Goal: Transaction & Acquisition: Purchase product/service

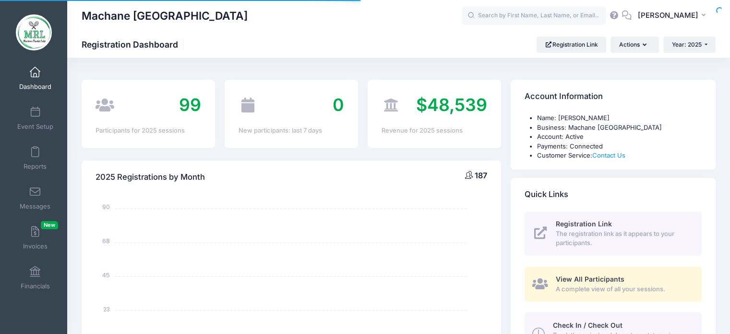
select select
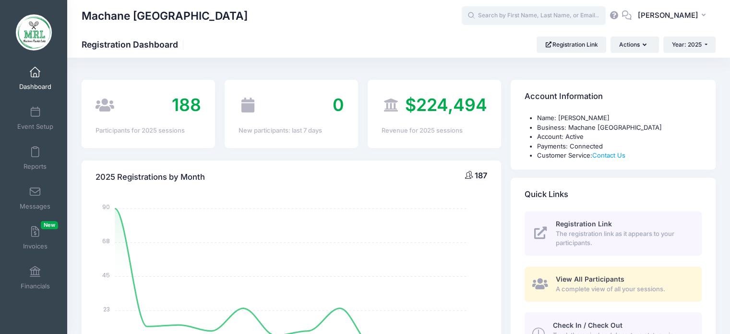
click at [510, 17] on input "text" at bounding box center [534, 15] width 144 height 19
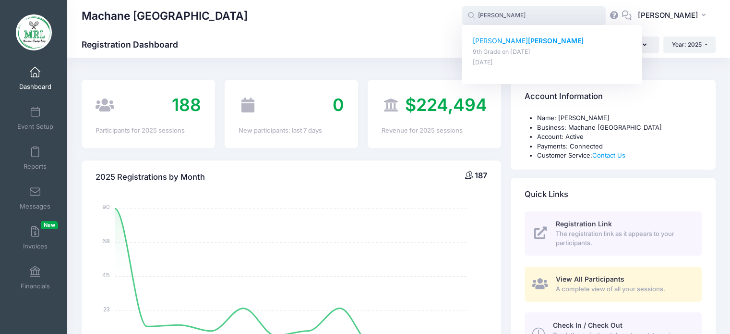
click at [497, 46] on div "yehudis taub 9th Grade on Aug-14, 2025 Jan-13, 2025" at bounding box center [552, 51] width 158 height 31
type input "yehudis taub (9th Grade, Aug-14, 2025)"
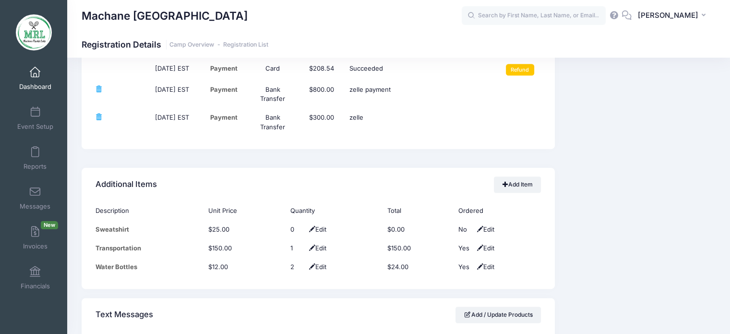
scroll to position [1198, 0]
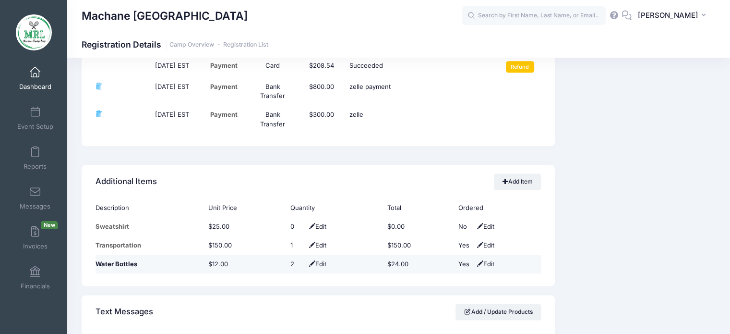
click at [315, 263] on span "Edit" at bounding box center [317, 264] width 20 height 8
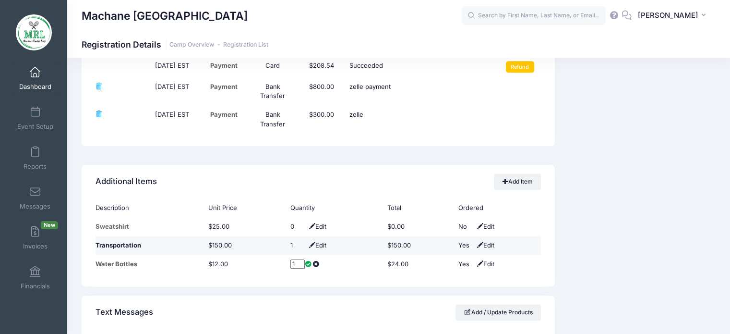
type input "1"
click at [519, 243] on td "Yes Edit" at bounding box center [497, 245] width 87 height 19
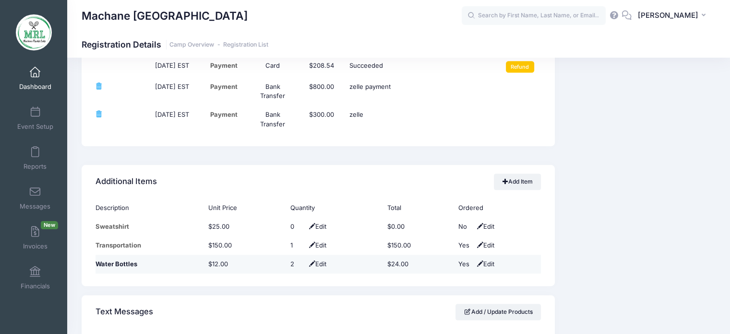
click at [317, 260] on span "Edit" at bounding box center [317, 264] width 20 height 8
type input "1"
click at [305, 263] on span at bounding box center [309, 264] width 8 height 6
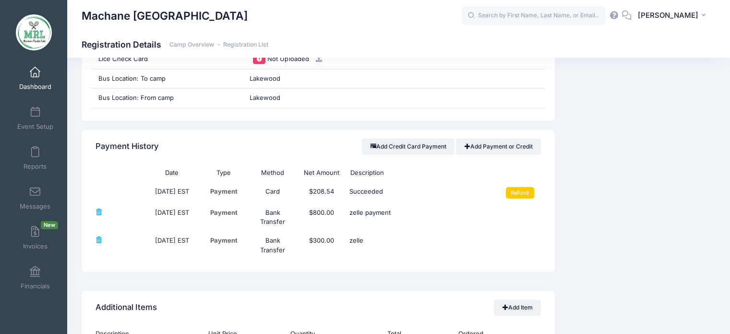
scroll to position [1075, 0]
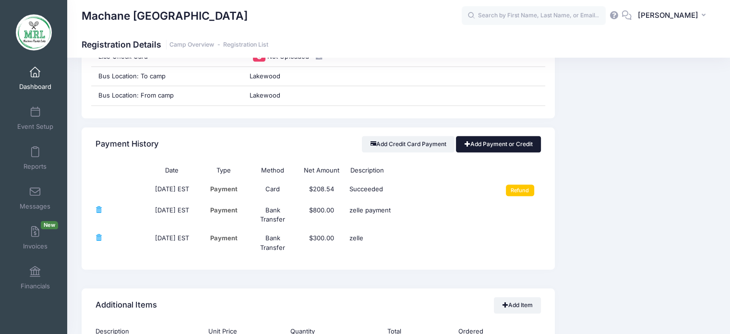
click at [500, 139] on link "Add Payment or Credit" at bounding box center [498, 144] width 85 height 16
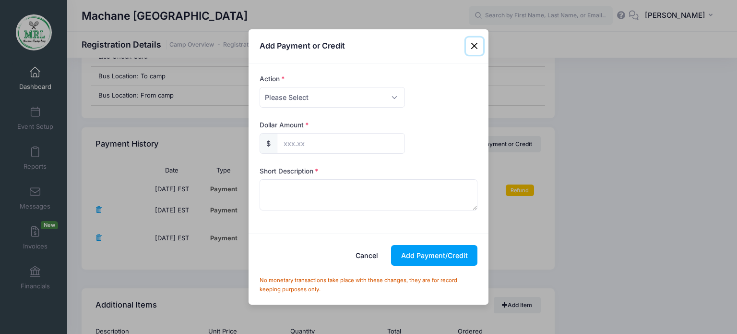
click at [475, 44] on button "Close" at bounding box center [474, 45] width 17 height 17
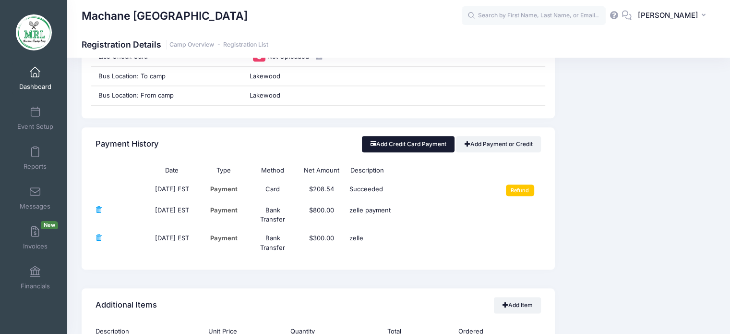
click at [421, 140] on button "Add Credit Card Payment" at bounding box center [408, 144] width 93 height 16
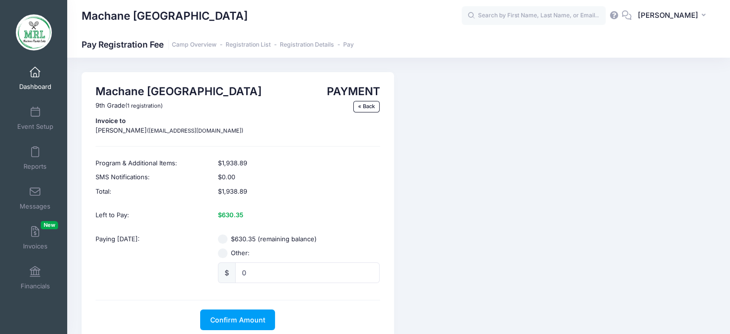
click at [223, 255] on input "Other:" at bounding box center [223, 253] width 10 height 10
radio input "true"
click at [251, 271] on input "0" at bounding box center [307, 272] width 145 height 21
type input "562.00"
click at [232, 322] on span "Confirm Amount" at bounding box center [237, 319] width 55 height 8
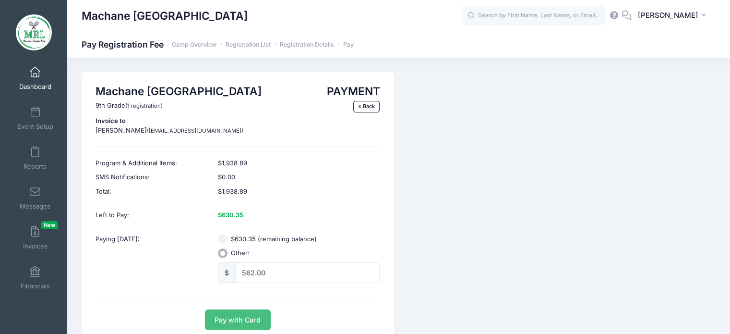
click at [232, 322] on button "Pay with Card" at bounding box center [238, 319] width 66 height 21
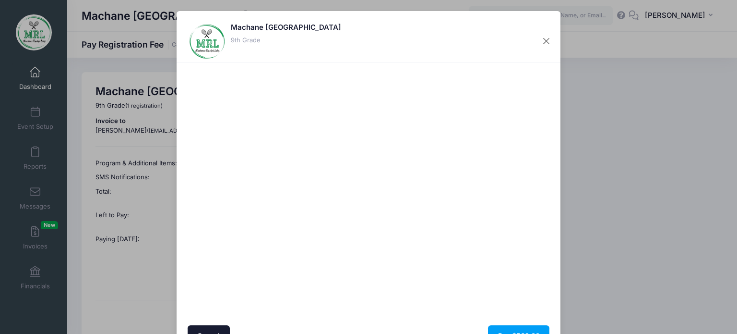
drag, startPoint x: 731, startPoint y: 157, endPoint x: 729, endPoint y: 184, distance: 26.5
click at [729, 184] on div "Machane Racket Lake 9th Grade Cancel Pay $562.00" at bounding box center [368, 167] width 737 height 334
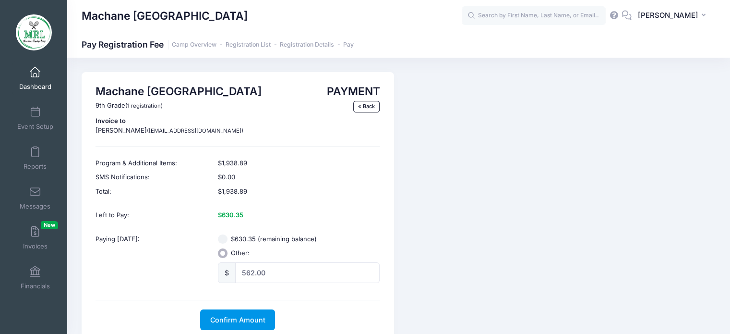
click at [239, 315] on span "Confirm Amount" at bounding box center [237, 319] width 55 height 8
click at [237, 323] on button "Pay with Card" at bounding box center [238, 319] width 66 height 21
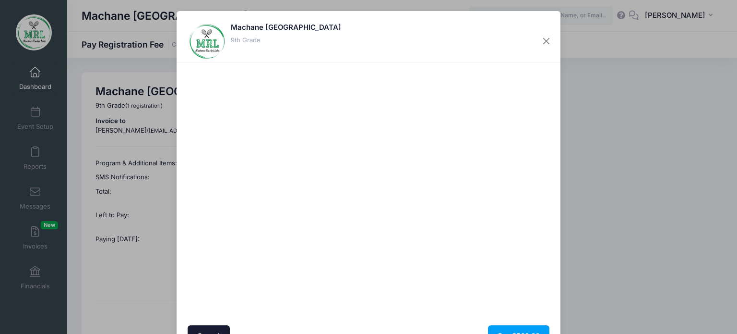
click at [471, 249] on div at bounding box center [462, 194] width 177 height 254
click at [521, 328] on button "Pay $562.00" at bounding box center [518, 335] width 61 height 21
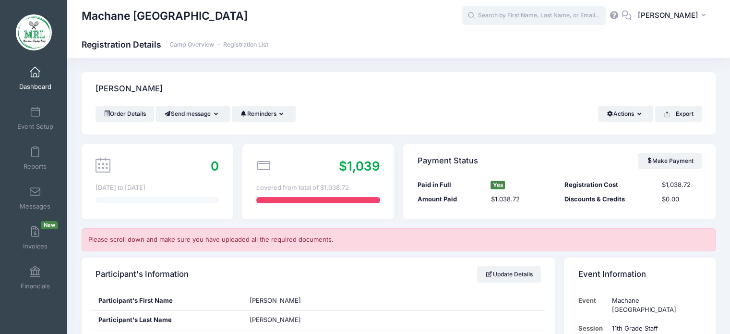
click at [503, 13] on input "text" at bounding box center [534, 15] width 144 height 19
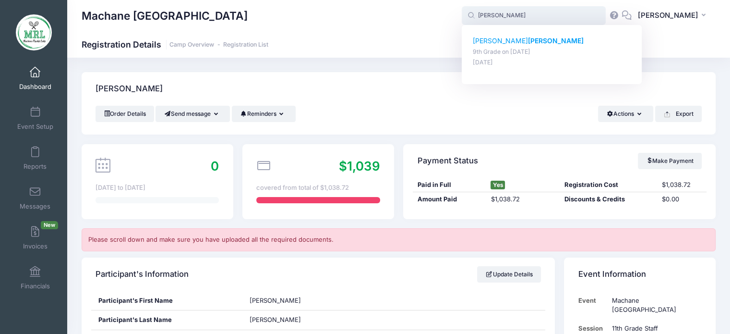
click at [496, 40] on p "yehudis taub" at bounding box center [552, 41] width 158 height 10
type input "yehudis taub (9th Grade, Aug-14, 2025)"
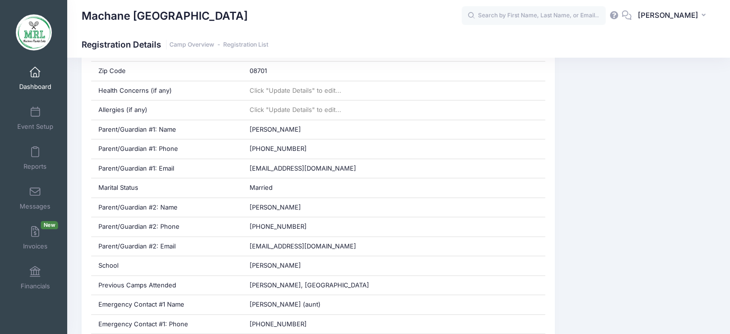
scroll to position [407, 0]
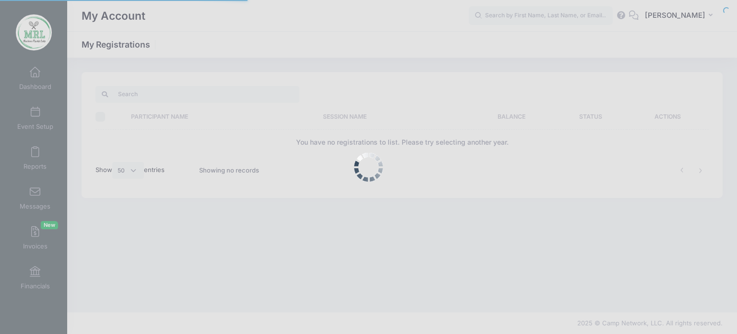
select select "50"
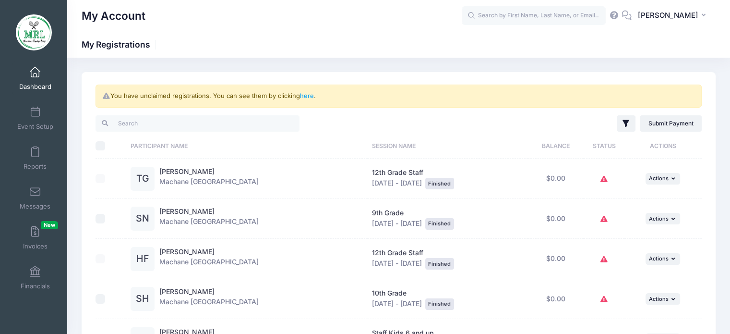
click at [35, 75] on span at bounding box center [35, 72] width 0 height 11
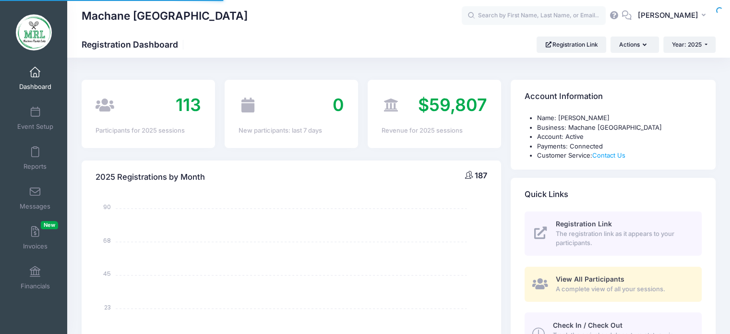
select select
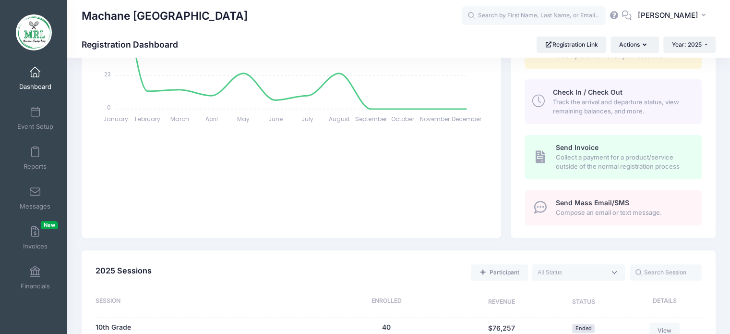
scroll to position [182, 0]
